Goal: Information Seeking & Learning: Learn about a topic

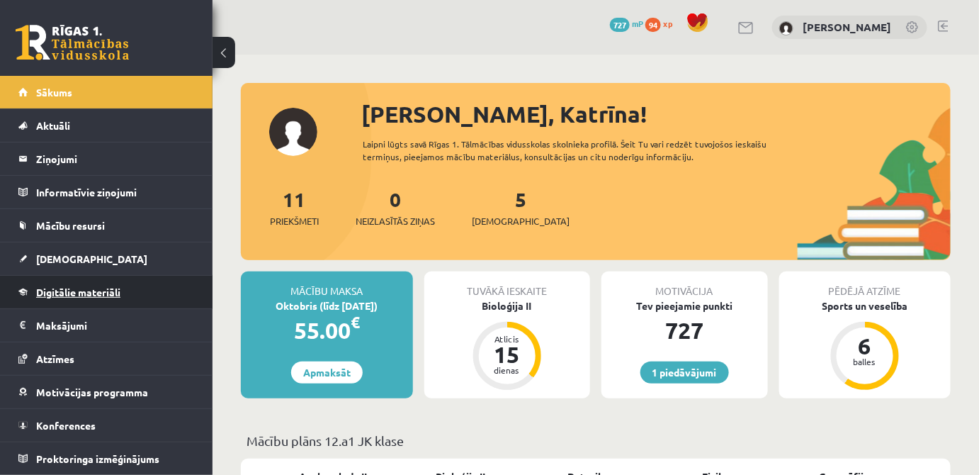
click at [90, 298] on link "Digitālie materiāli" at bounding box center [106, 292] width 176 height 33
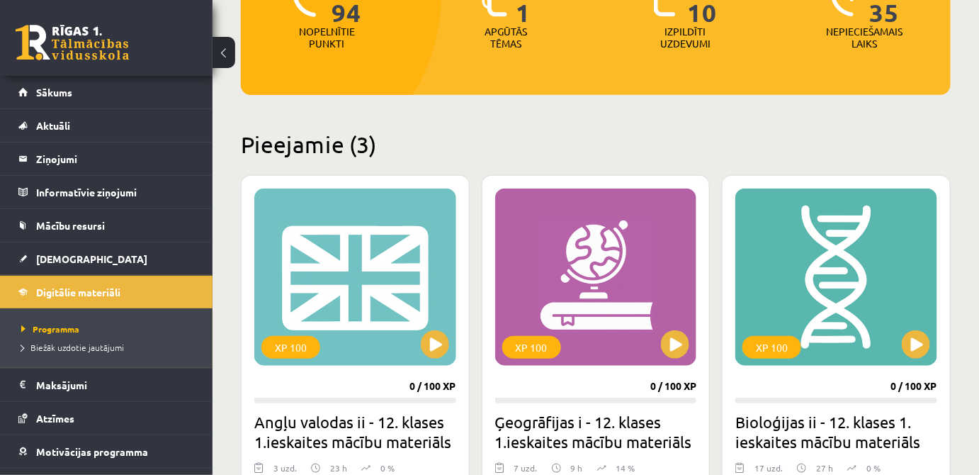
scroll to position [322, 0]
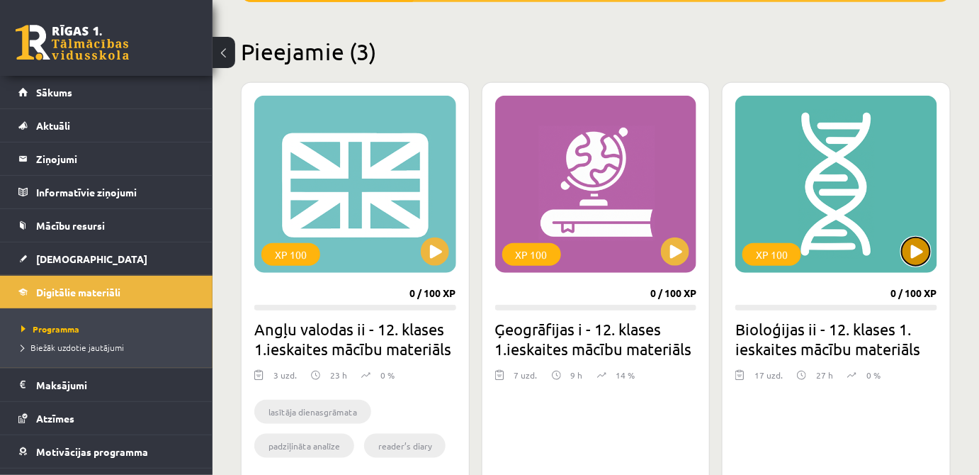
click at [919, 257] on button at bounding box center [916, 251] width 28 height 28
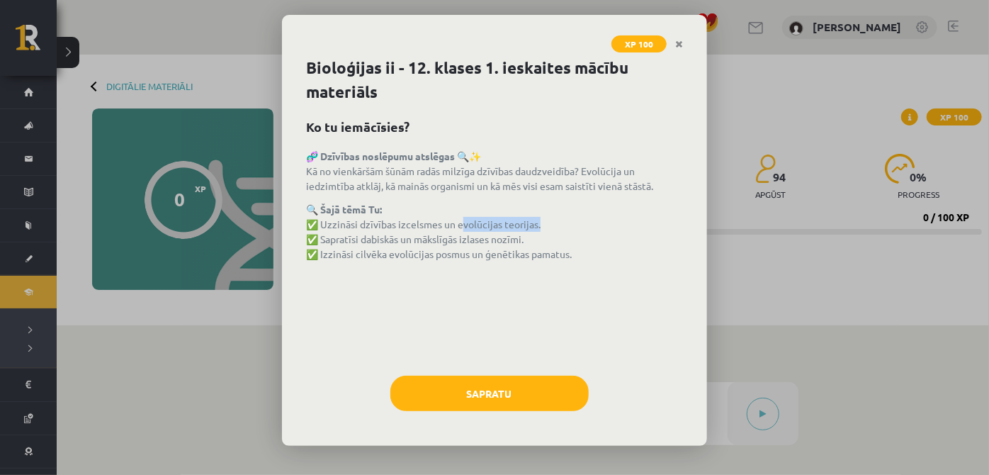
drag, startPoint x: 458, startPoint y: 224, endPoint x: 536, endPoint y: 222, distance: 78.0
click at [536, 222] on p "🔍 Šajā tēmā Tu: ✅ Uzzināsi dzīvības izcelsmes un evolūcijas teorijas. ✅ Sapratī…" at bounding box center [494, 232] width 377 height 60
copy p "evolūcijas teorijas"
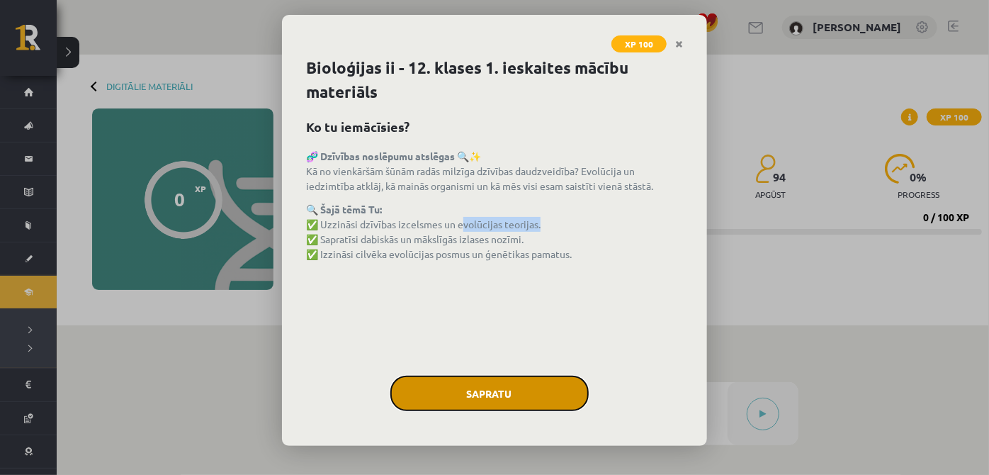
click at [467, 380] on button "Sapratu" at bounding box center [489, 393] width 198 height 35
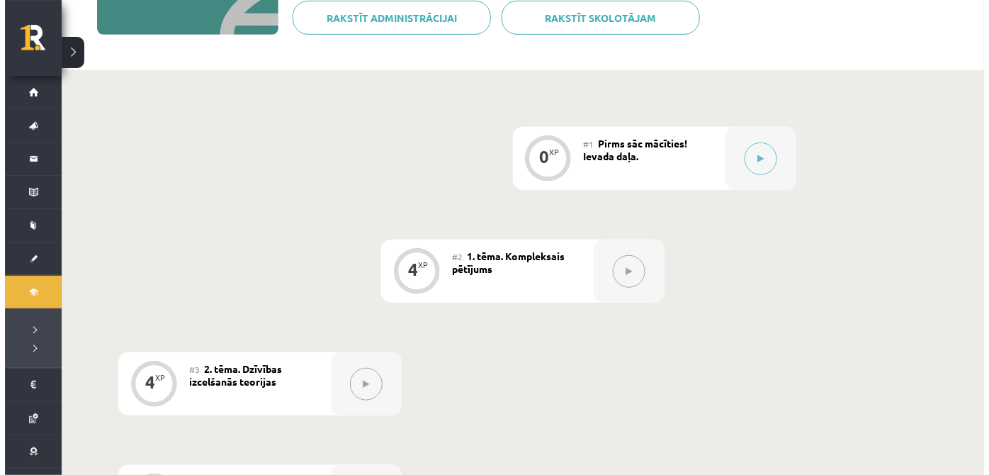
scroll to position [217, 0]
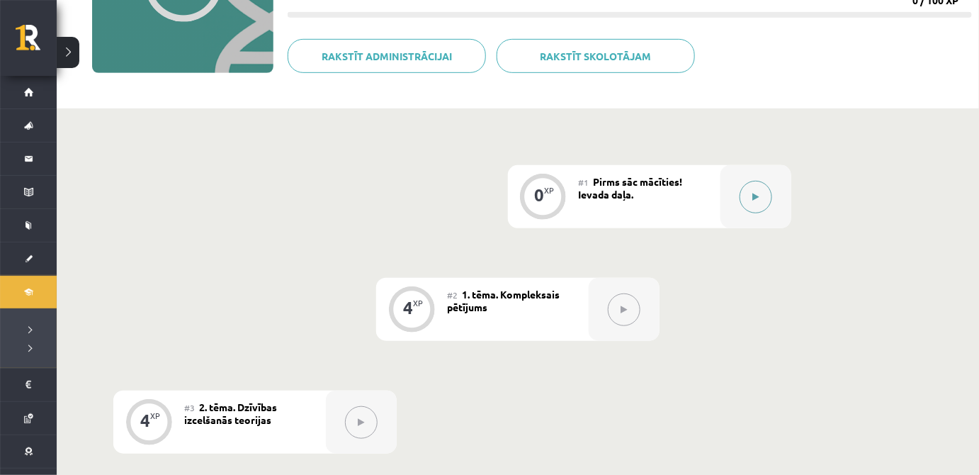
click at [755, 202] on button at bounding box center [756, 197] width 33 height 33
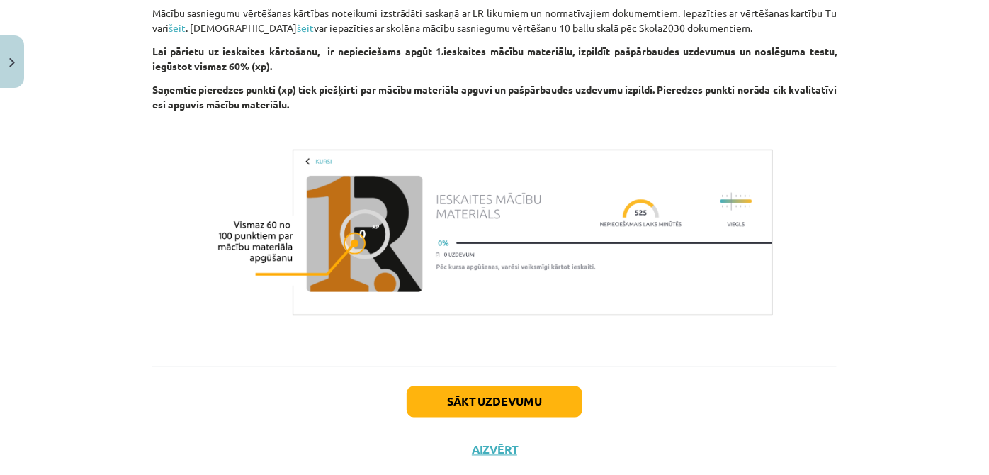
scroll to position [1127, 0]
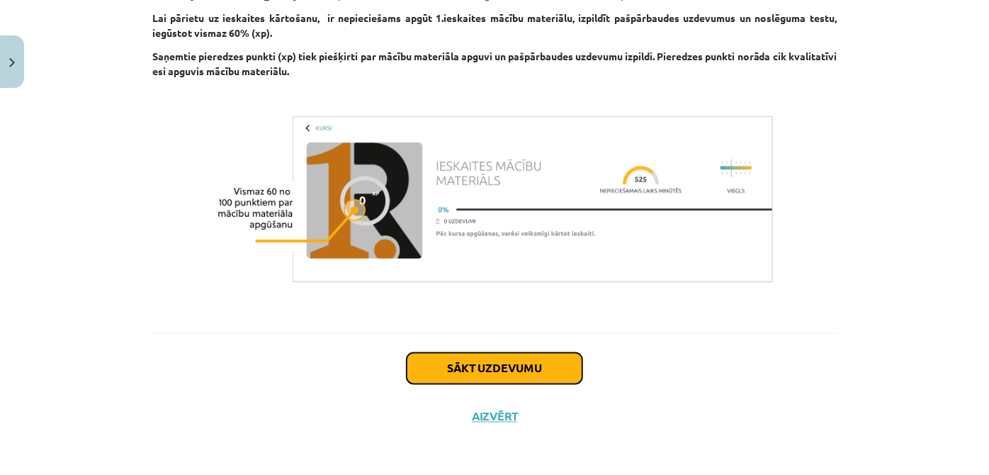
click at [492, 367] on button "Sākt uzdevumu" at bounding box center [495, 368] width 176 height 31
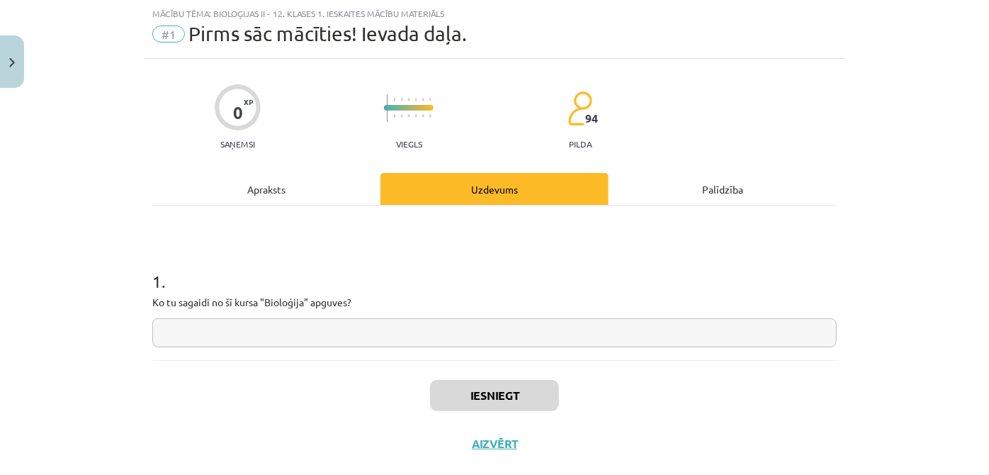
scroll to position [35, 0]
click at [272, 334] on input "text" at bounding box center [494, 332] width 684 height 29
paste input "**********"
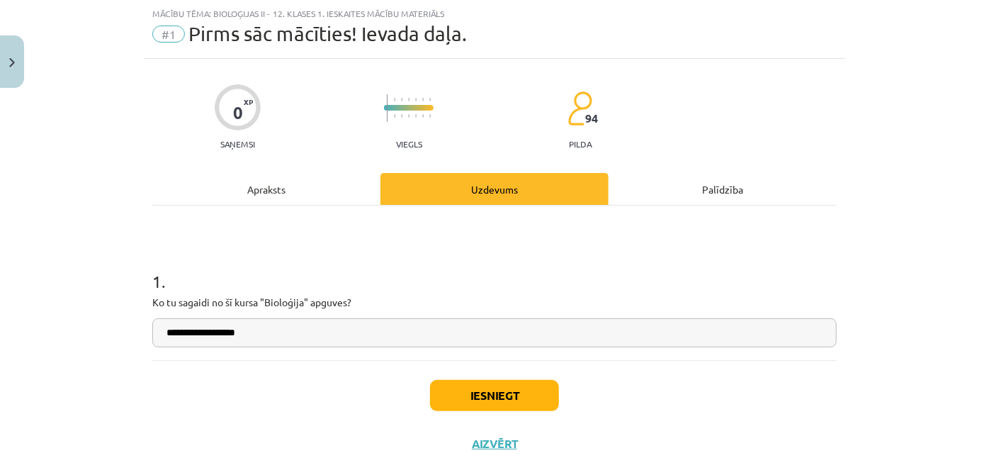
click at [164, 336] on input "**********" at bounding box center [494, 332] width 684 height 29
click at [162, 335] on input "**********" at bounding box center [494, 332] width 684 height 29
click at [347, 330] on input "**********" at bounding box center [494, 332] width 684 height 29
type input "**********"
click at [495, 393] on button "Iesniegt" at bounding box center [494, 395] width 129 height 31
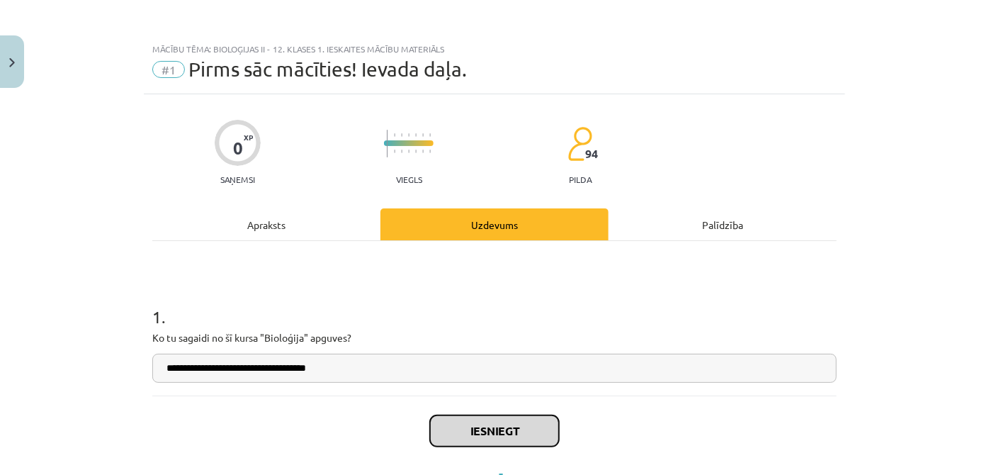
scroll to position [62, 0]
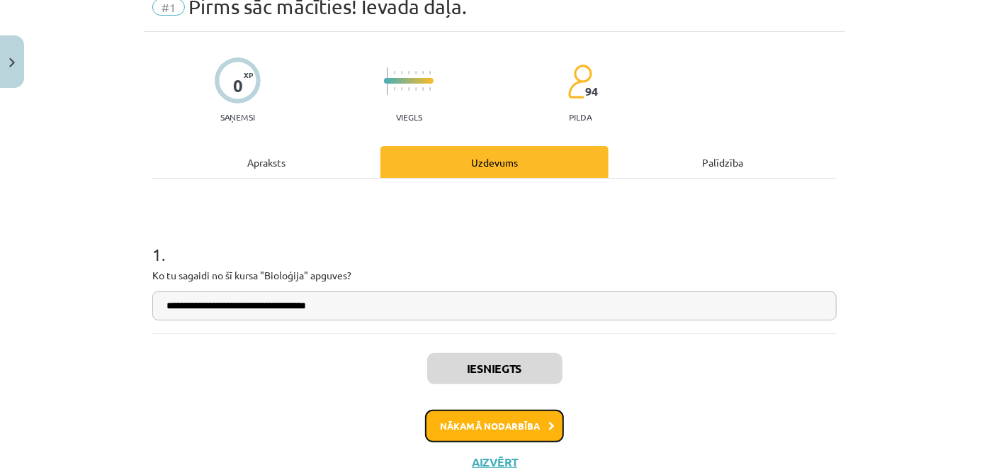
click at [496, 417] on button "Nākamā nodarbība" at bounding box center [494, 426] width 139 height 33
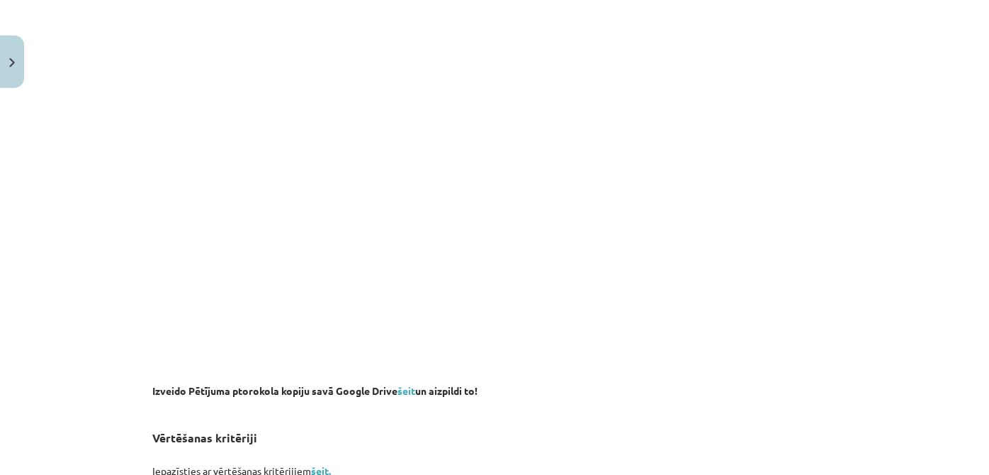
scroll to position [937, 0]
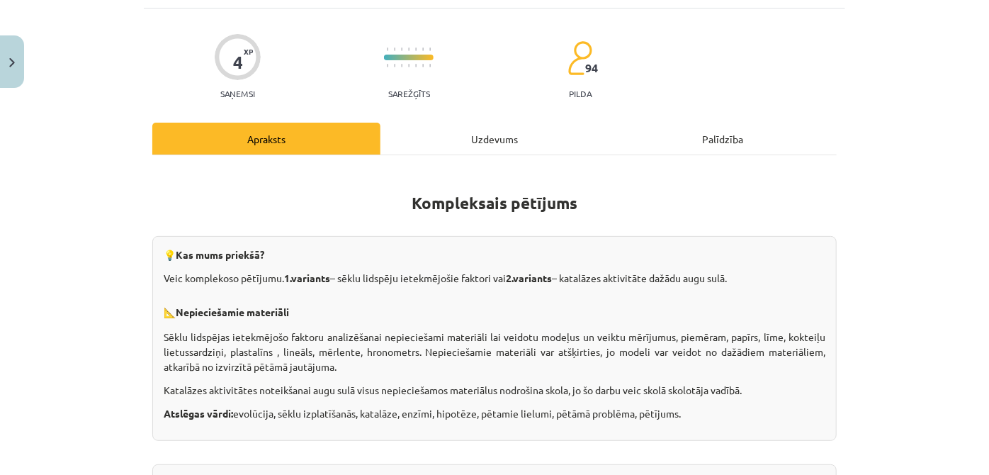
click at [499, 130] on div "Uzdevums" at bounding box center [495, 139] width 228 height 32
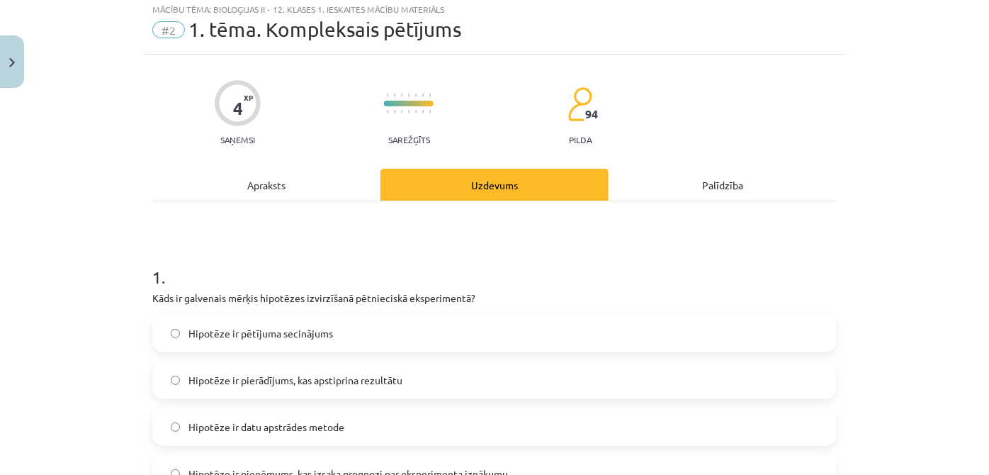
scroll to position [0, 0]
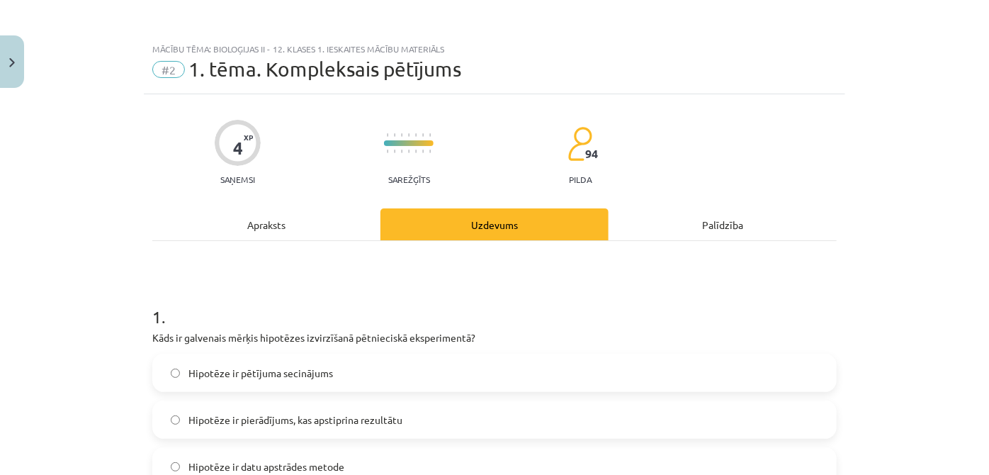
click at [322, 235] on div "Apraksts" at bounding box center [266, 224] width 228 height 32
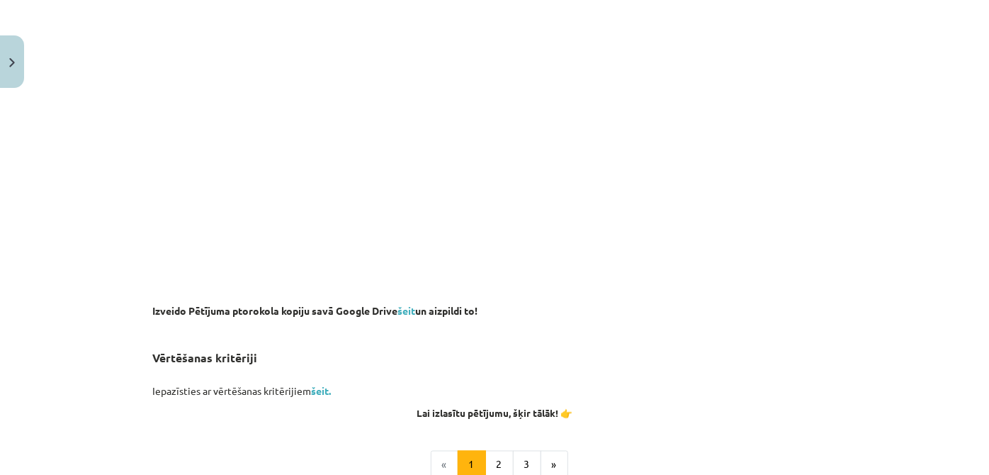
scroll to position [1030, 0]
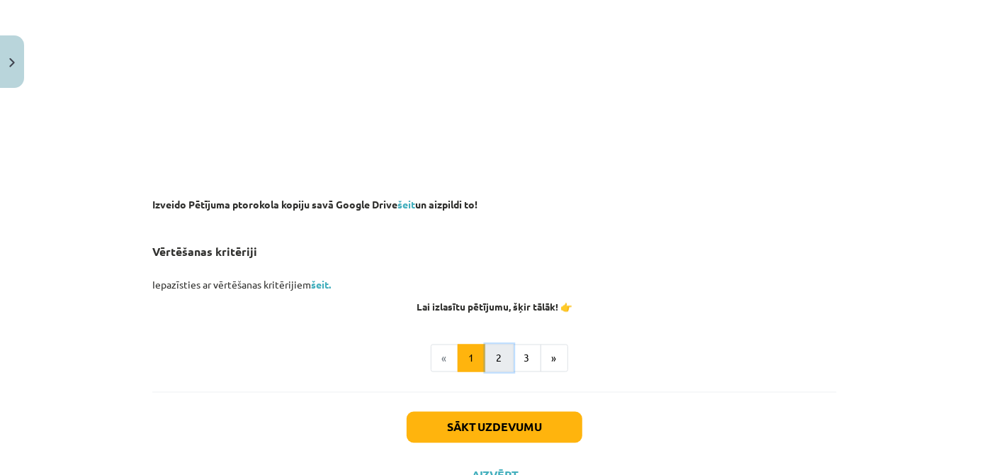
click at [491, 350] on button "2" at bounding box center [499, 358] width 28 height 28
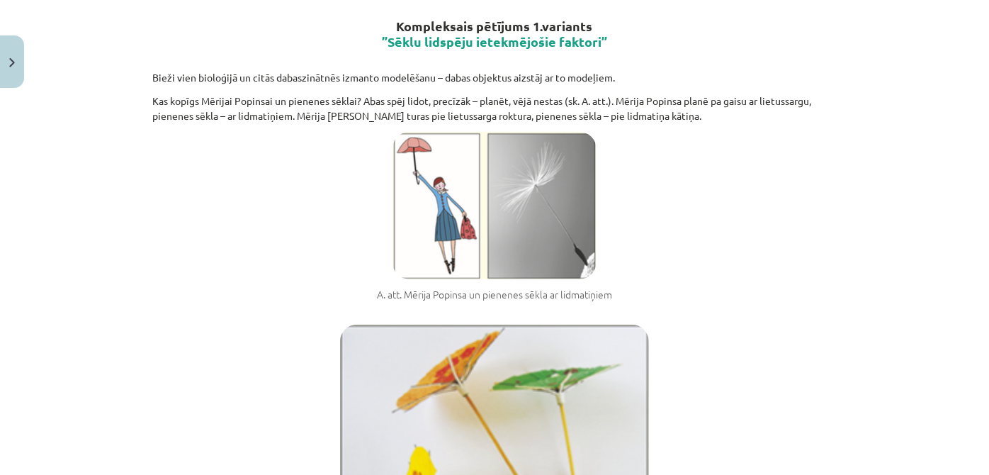
scroll to position [125, 0]
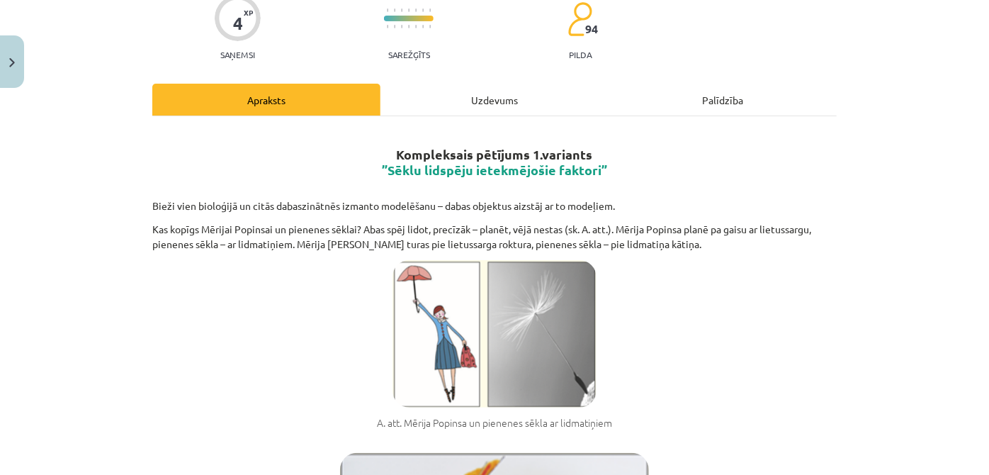
click at [424, 100] on div "Uzdevums" at bounding box center [495, 100] width 228 height 32
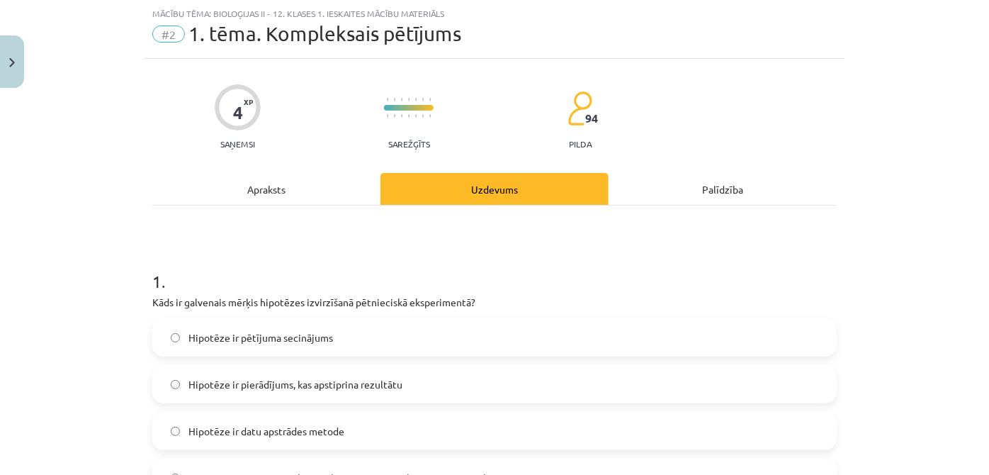
click at [276, 174] on div "Apraksts" at bounding box center [266, 189] width 228 height 32
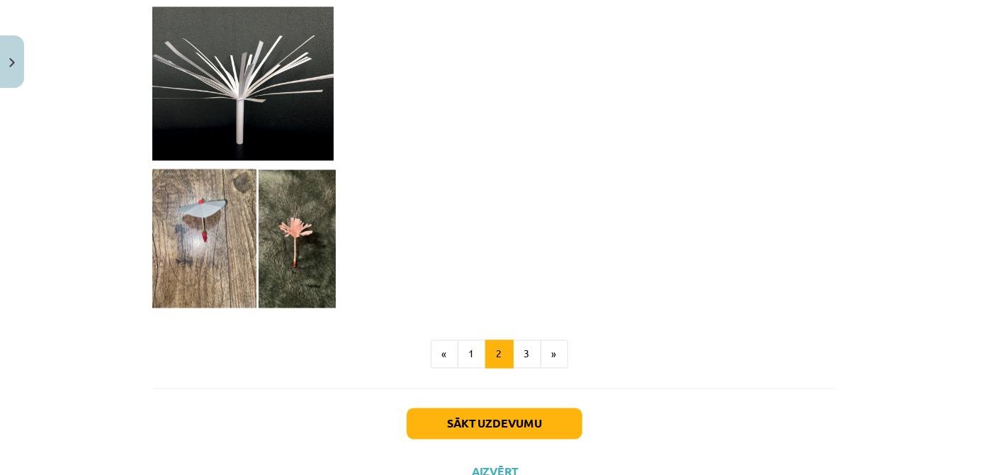
scroll to position [1309, 0]
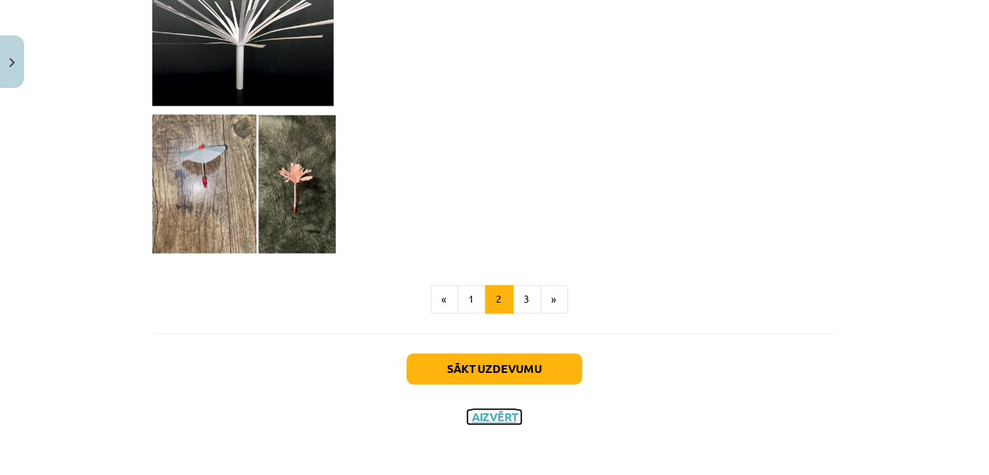
click at [476, 410] on button "Aizvērt" at bounding box center [495, 417] width 54 height 14
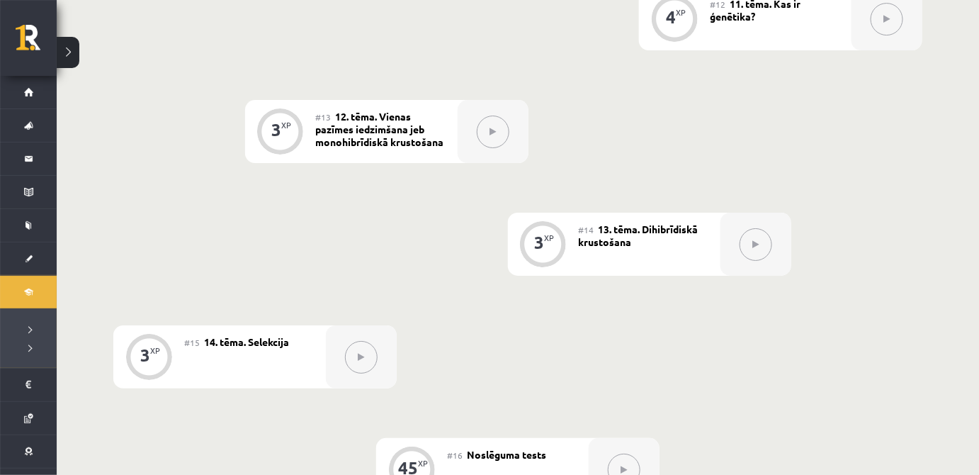
scroll to position [1183, 0]
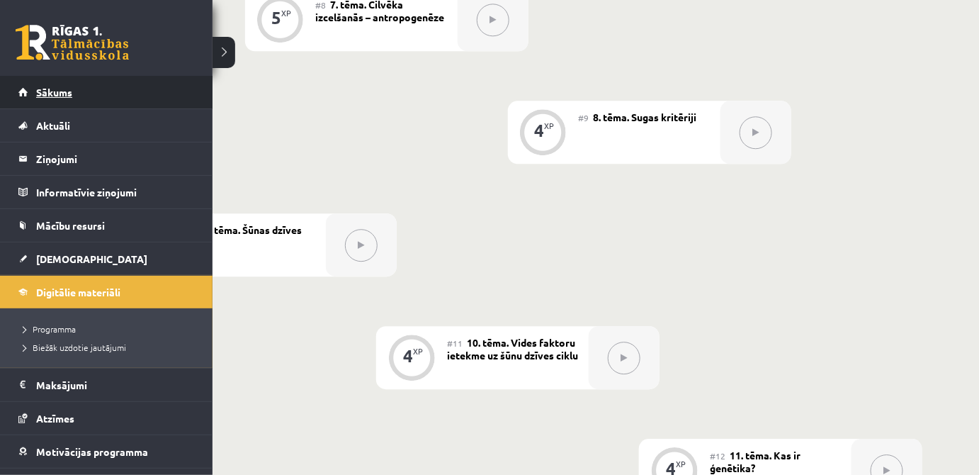
click at [66, 98] on link "Sākums" at bounding box center [106, 92] width 176 height 33
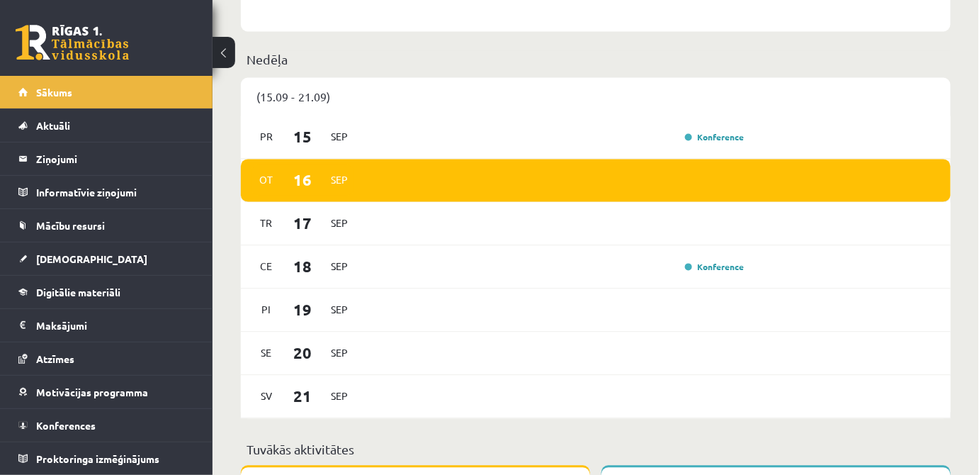
scroll to position [901, 0]
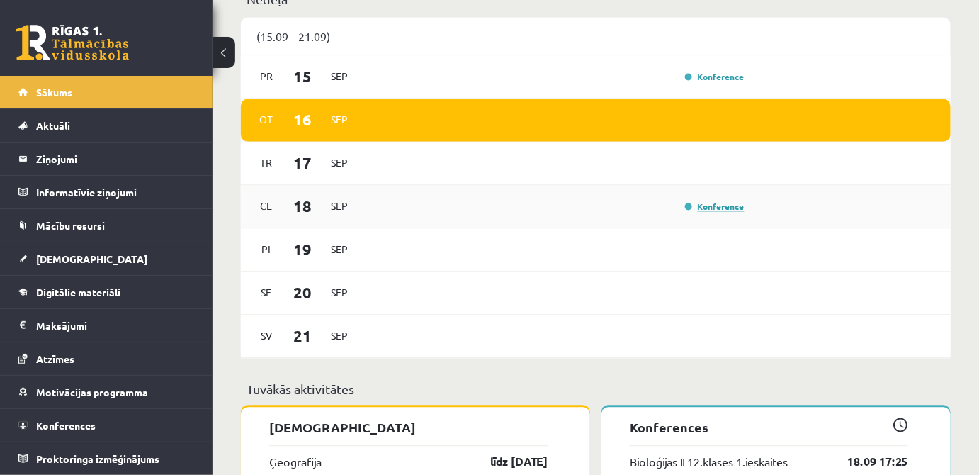
click at [704, 208] on link "Konference" at bounding box center [715, 206] width 60 height 11
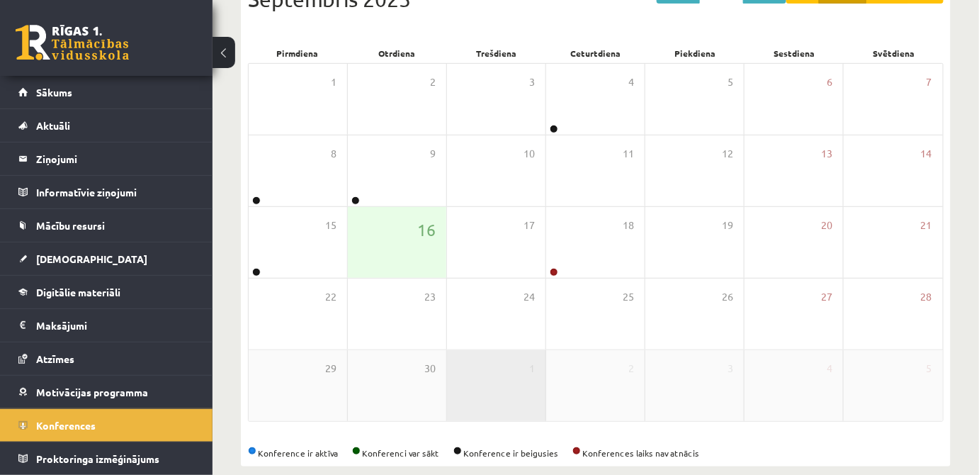
scroll to position [201, 0]
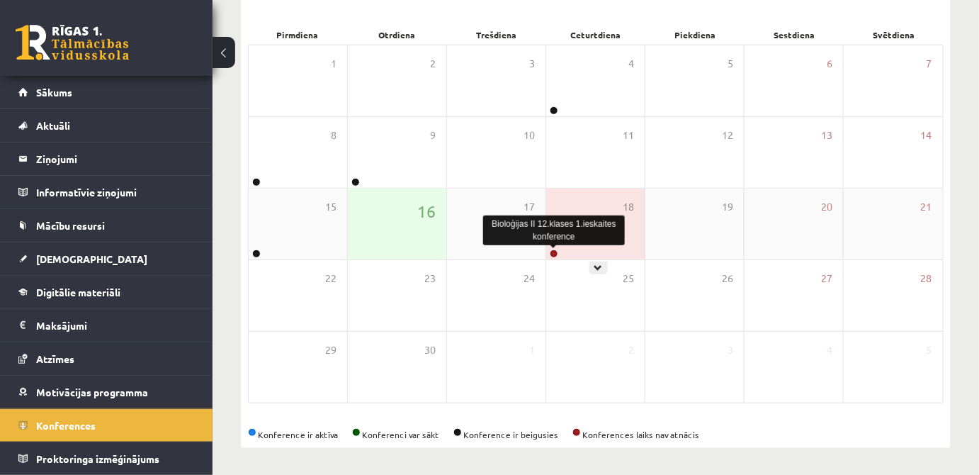
click at [553, 252] on link at bounding box center [554, 253] width 9 height 9
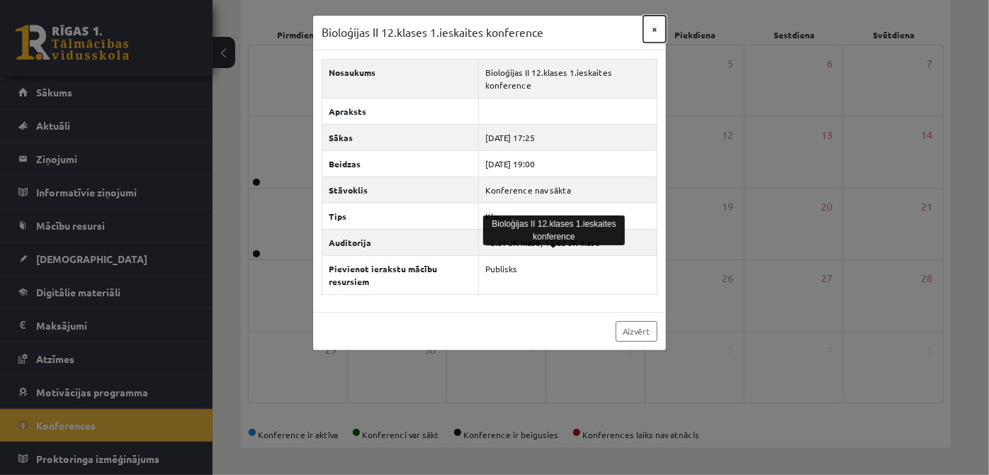
click at [657, 33] on button "×" at bounding box center [654, 29] width 23 height 27
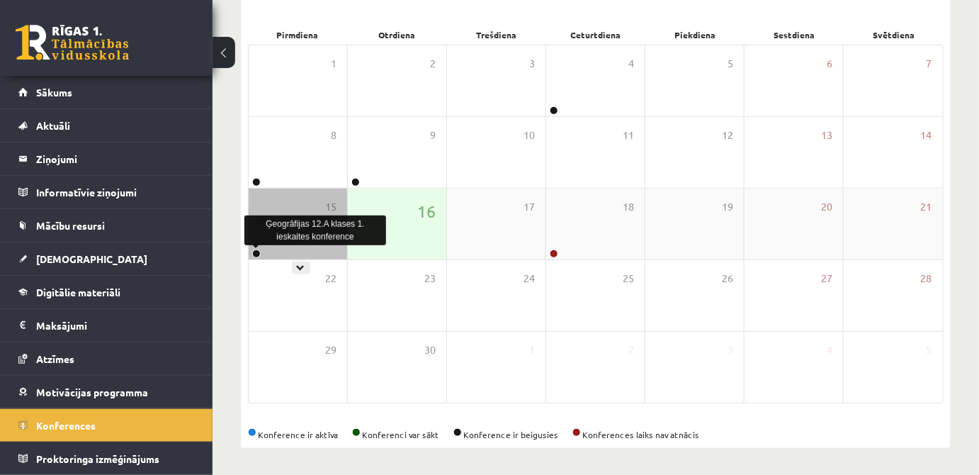
click at [252, 254] on link at bounding box center [256, 253] width 9 height 9
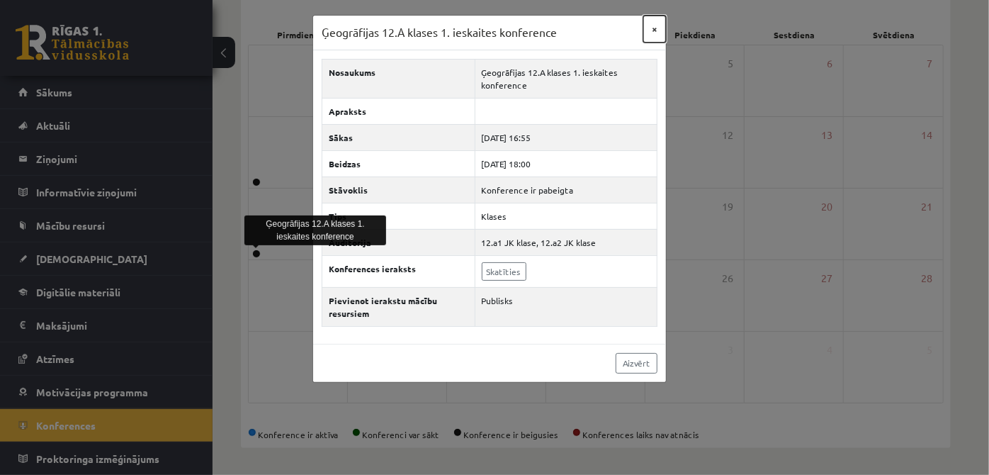
click at [658, 30] on button "×" at bounding box center [654, 29] width 23 height 27
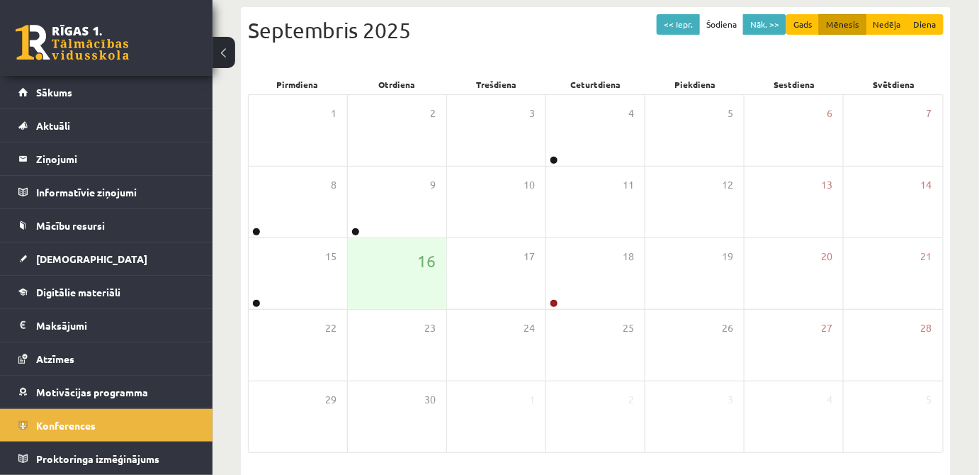
scroll to position [136, 0]
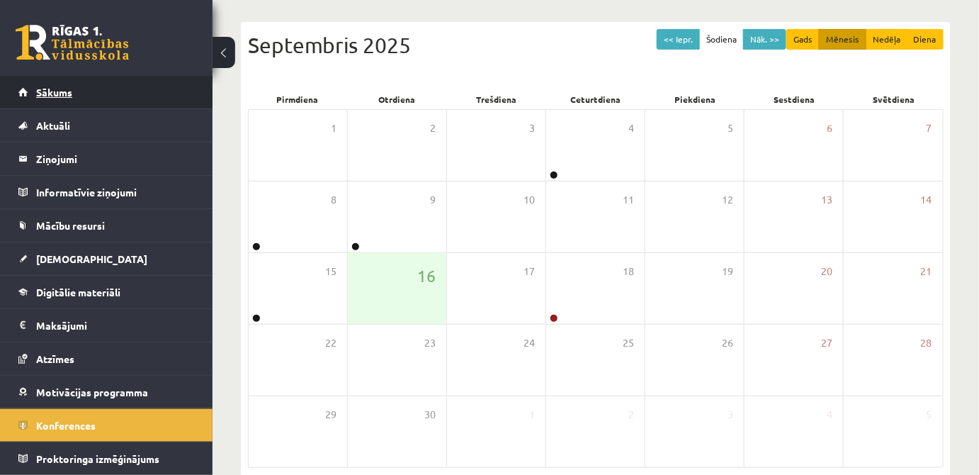
click at [137, 95] on link "Sākums" at bounding box center [106, 92] width 176 height 33
